Goal: Use online tool/utility: Utilize a website feature to perform a specific function

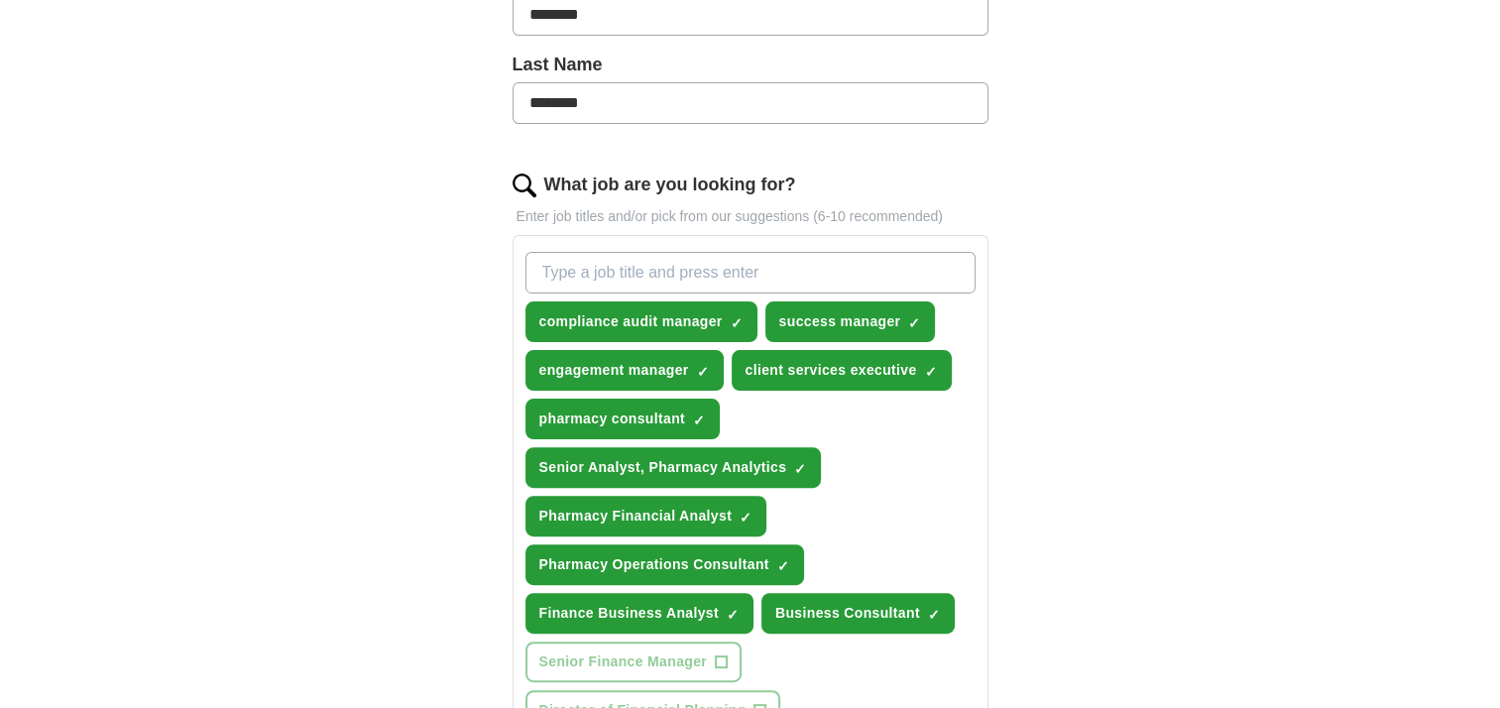
scroll to position [555, 0]
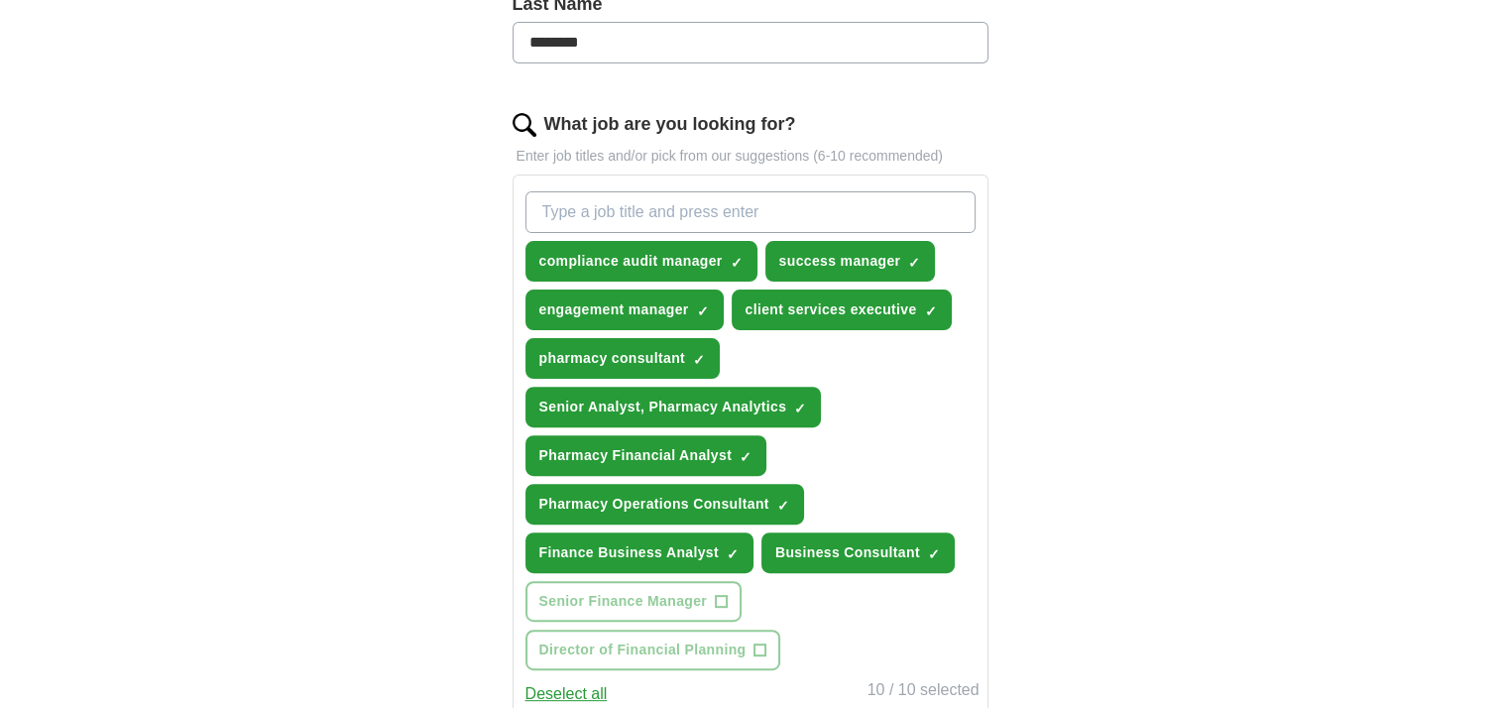
click at [747, 220] on input "What job are you looking for?" at bounding box center [750, 212] width 450 height 42
type input "Healthcare"
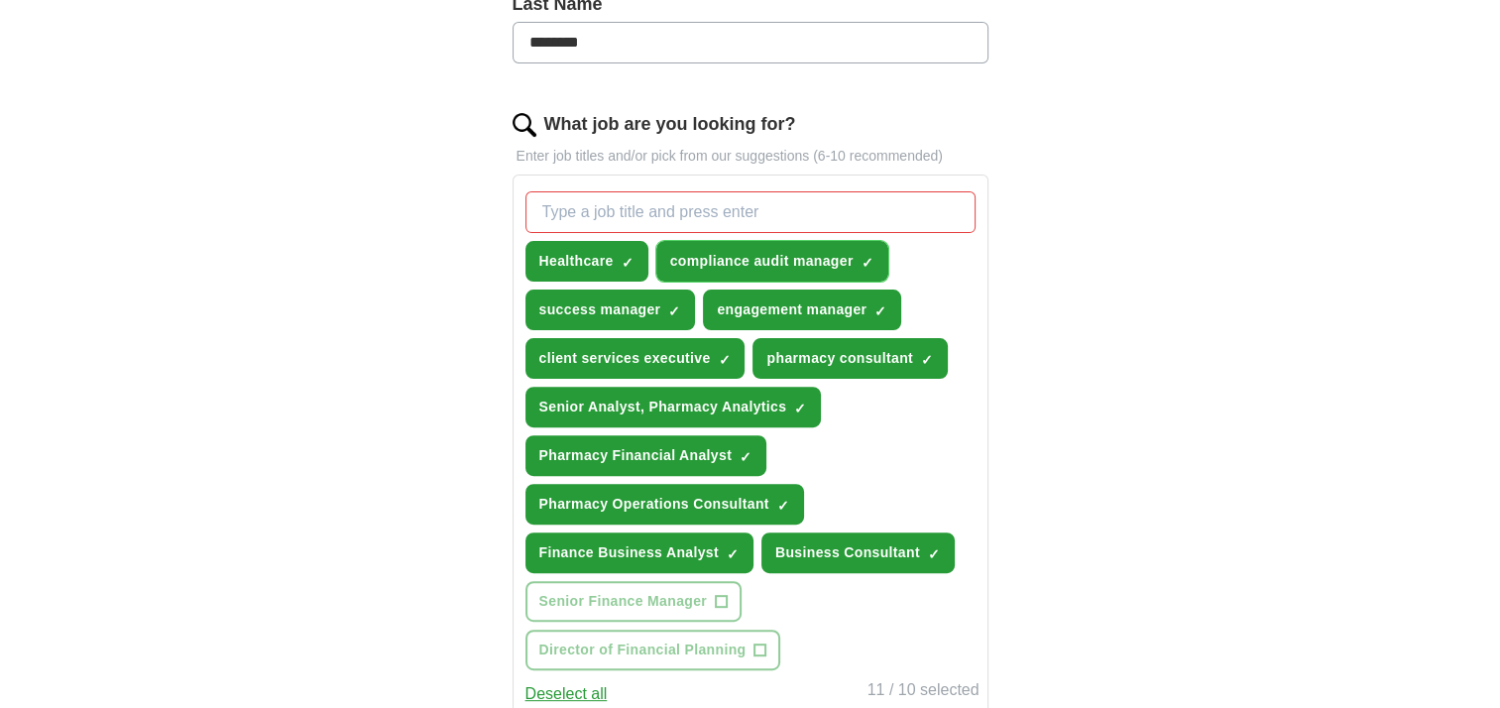
click at [0, 0] on span "×" at bounding box center [0, 0] width 0 height 0
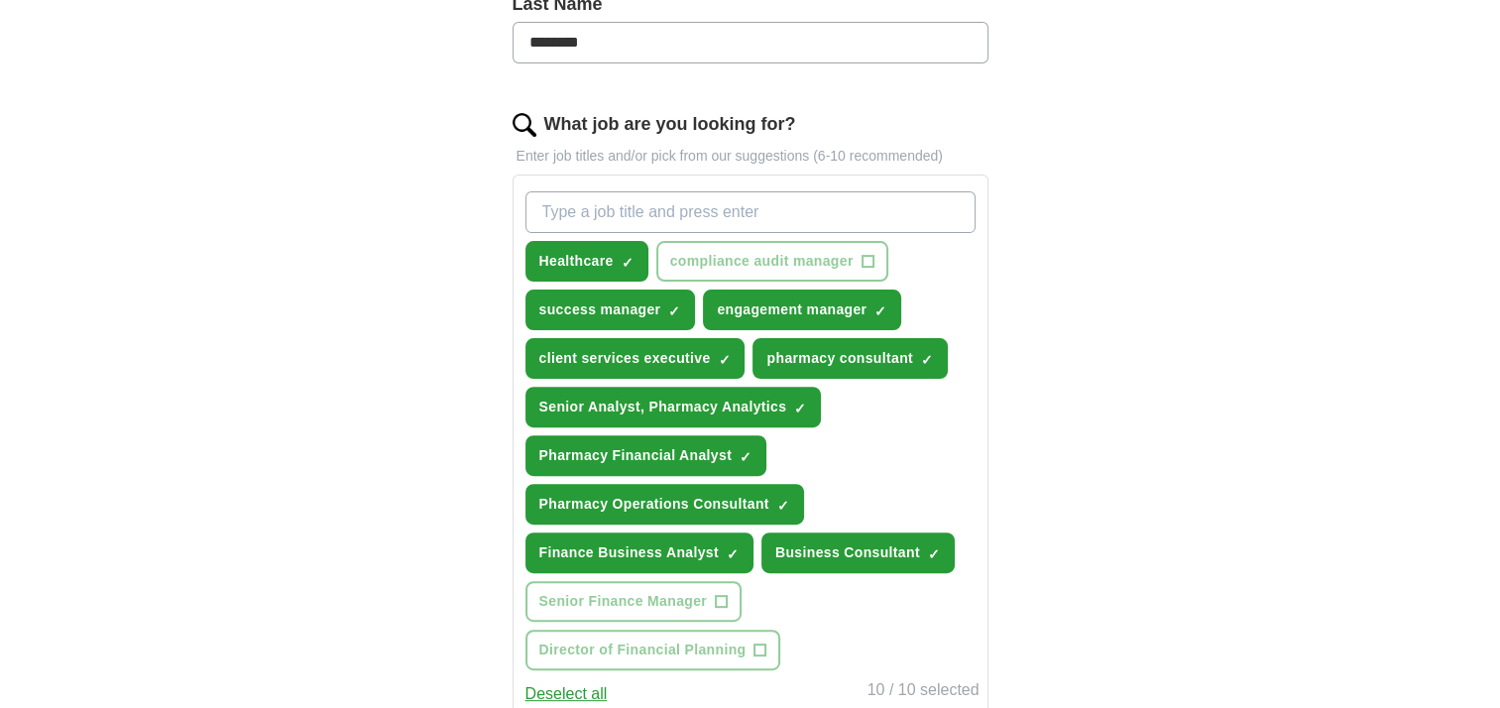
click at [633, 223] on input "What job are you looking for?" at bounding box center [750, 212] width 450 height 42
type input "c"
click at [0, 0] on span "×" at bounding box center [0, 0] width 0 height 0
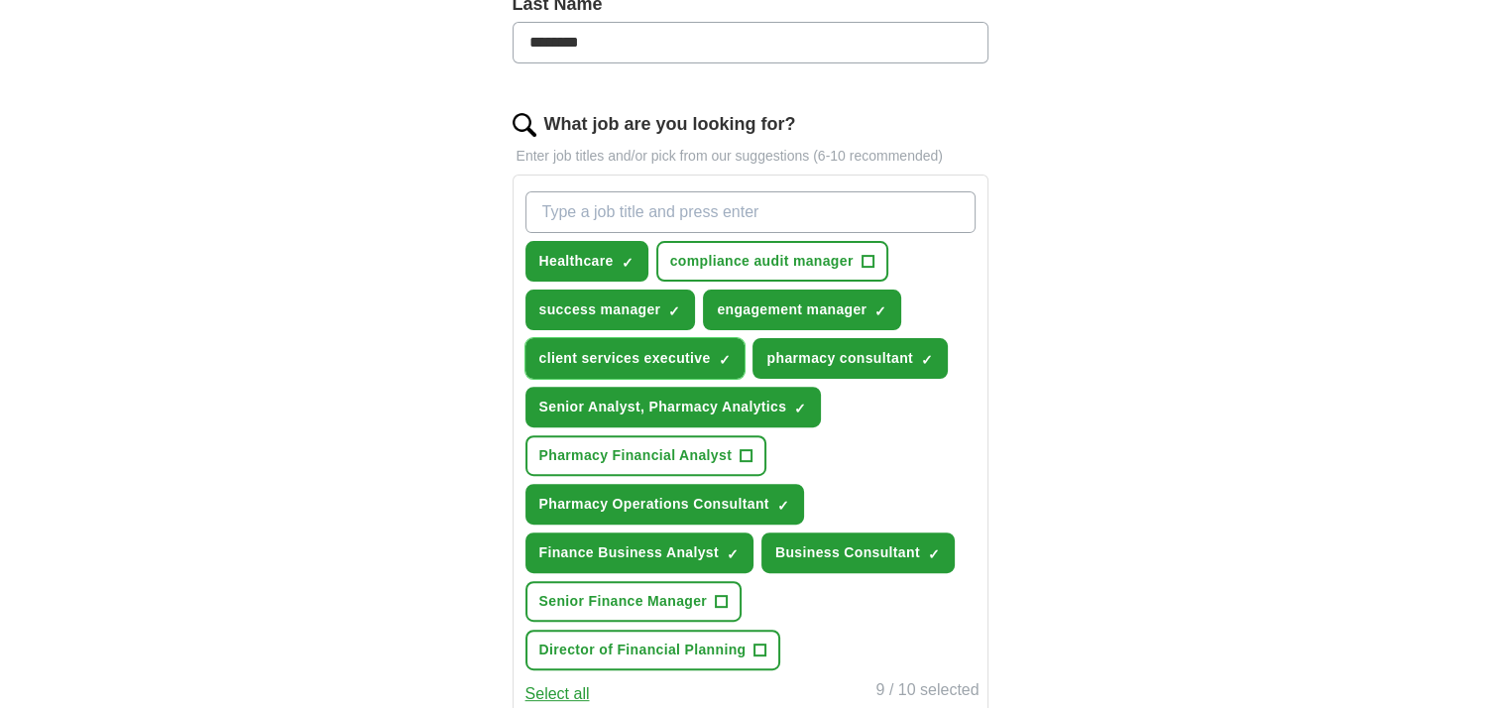
click at [0, 0] on span "×" at bounding box center [0, 0] width 0 height 0
click at [1111, 458] on div "ApplyIQ Let ApplyIQ do the hard work of searching and applying for jobs. Just t…" at bounding box center [750, 352] width 1269 height 1694
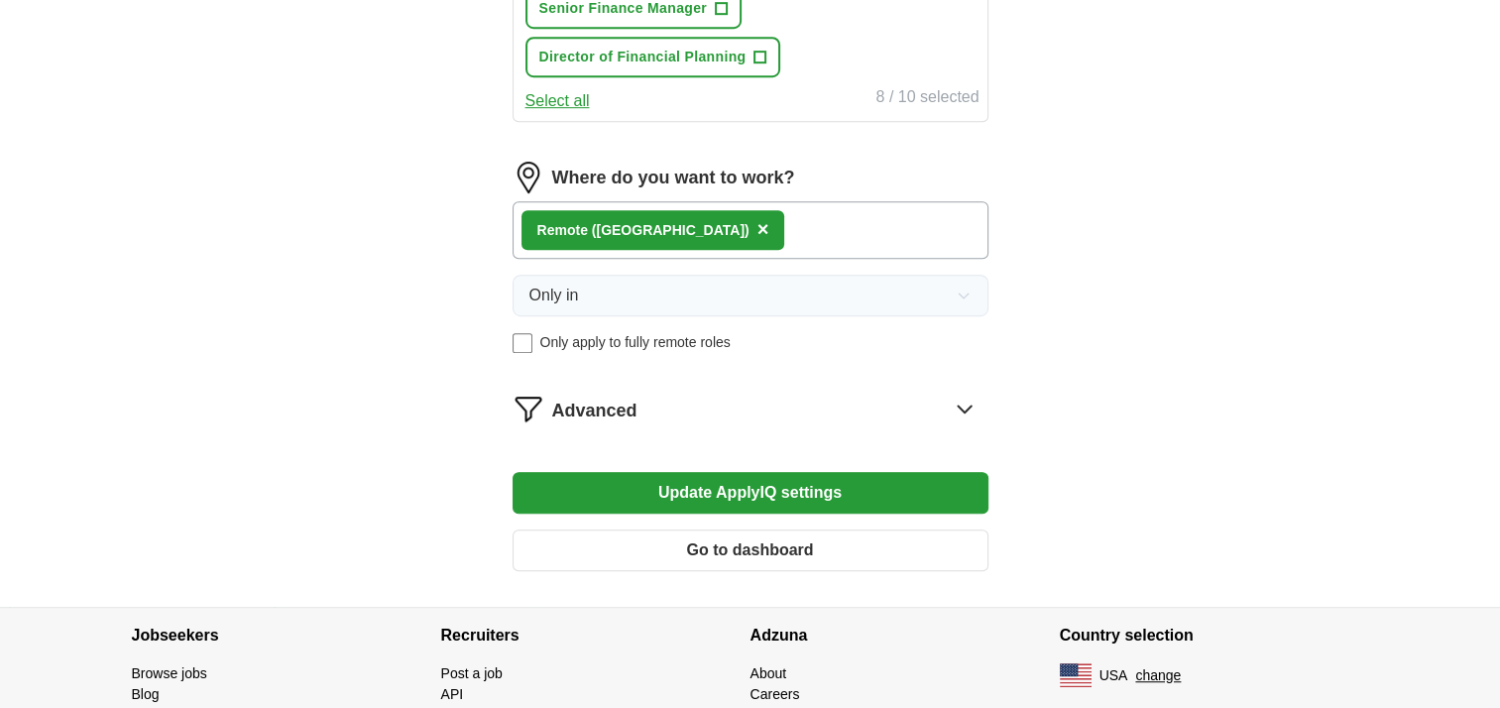
scroll to position [1150, 0]
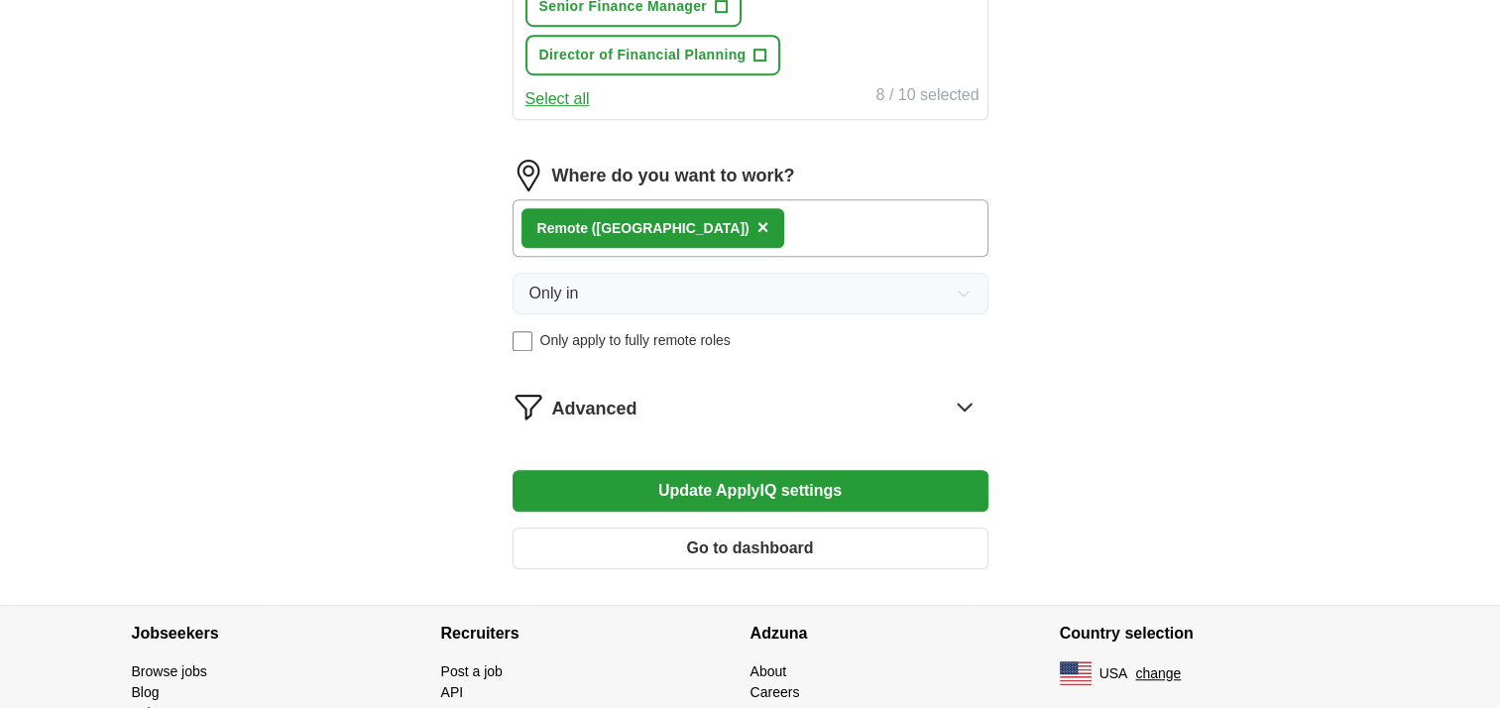
click at [826, 476] on button "Update ApplyIQ settings" at bounding box center [750, 491] width 476 height 42
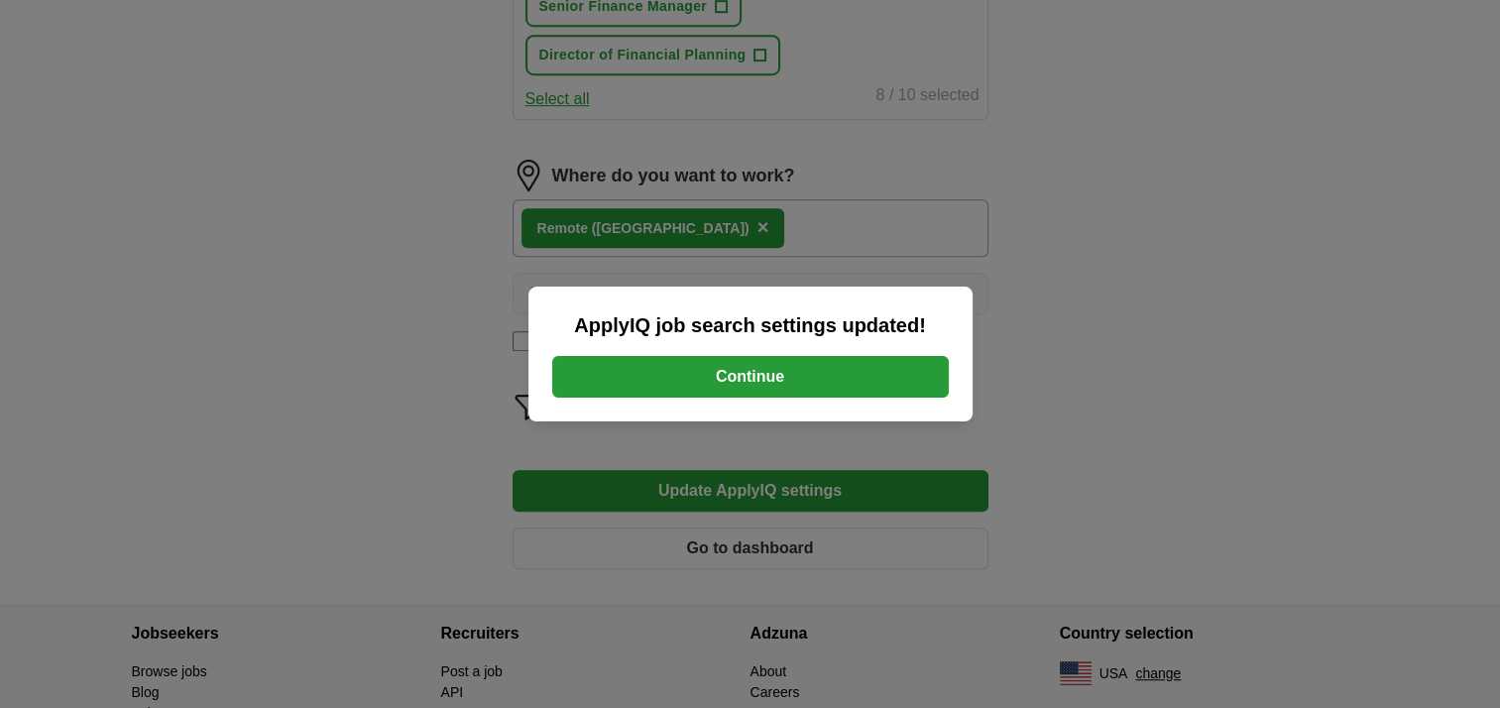
click at [785, 390] on button "Continue" at bounding box center [750, 377] width 397 height 42
